Goal: Navigation & Orientation: Find specific page/section

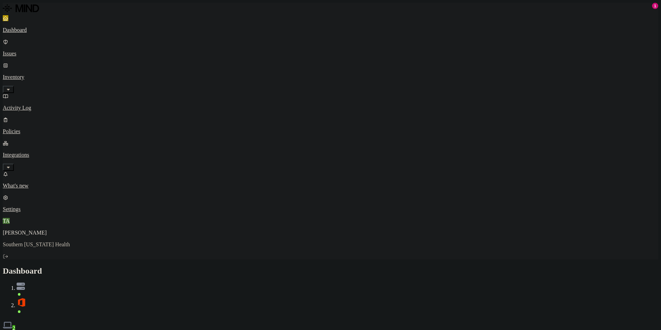
click at [417, 329] on div "Discovery Detection Prevention" at bounding box center [330, 334] width 655 height 7
click at [34, 47] on link "Issues" at bounding box center [330, 48] width 655 height 18
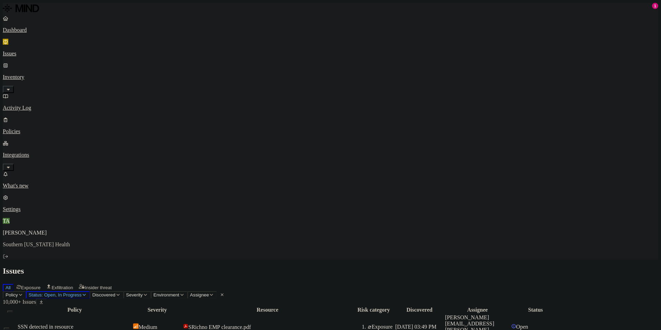
click at [37, 74] on p "Inventory" at bounding box center [330, 77] width 655 height 6
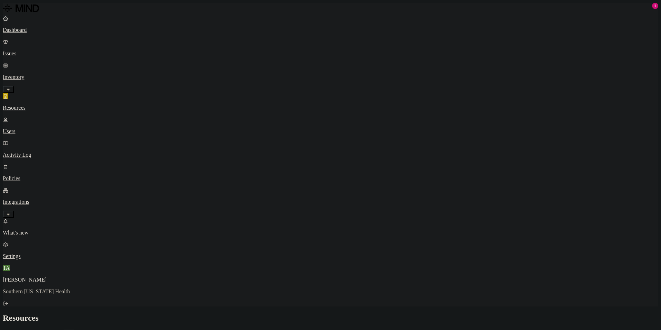
click at [27, 31] on p "Dashboard" at bounding box center [330, 30] width 655 height 6
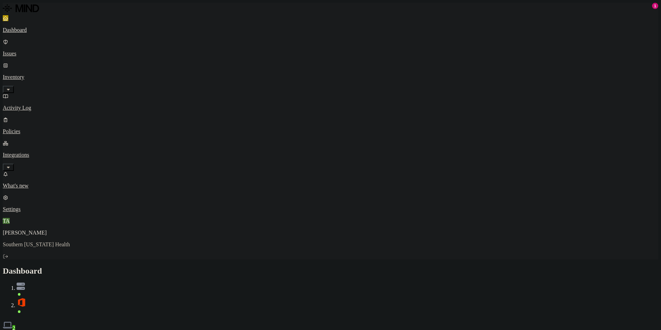
click at [316, 266] on div "Dashboard 2" at bounding box center [330, 298] width 655 height 65
